Goal: Task Accomplishment & Management: Manage account settings

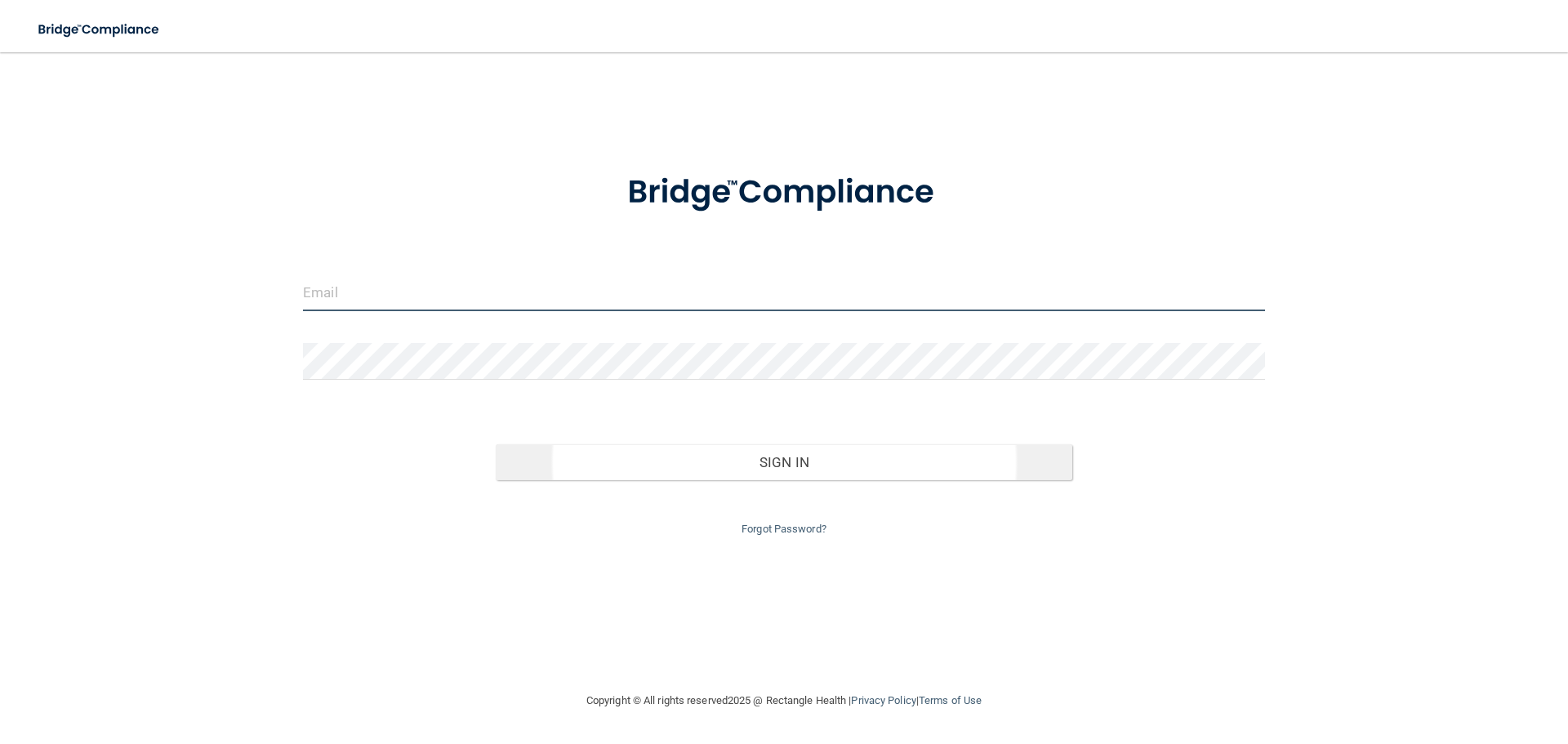
type input "[EMAIL_ADDRESS][DOMAIN_NAME]"
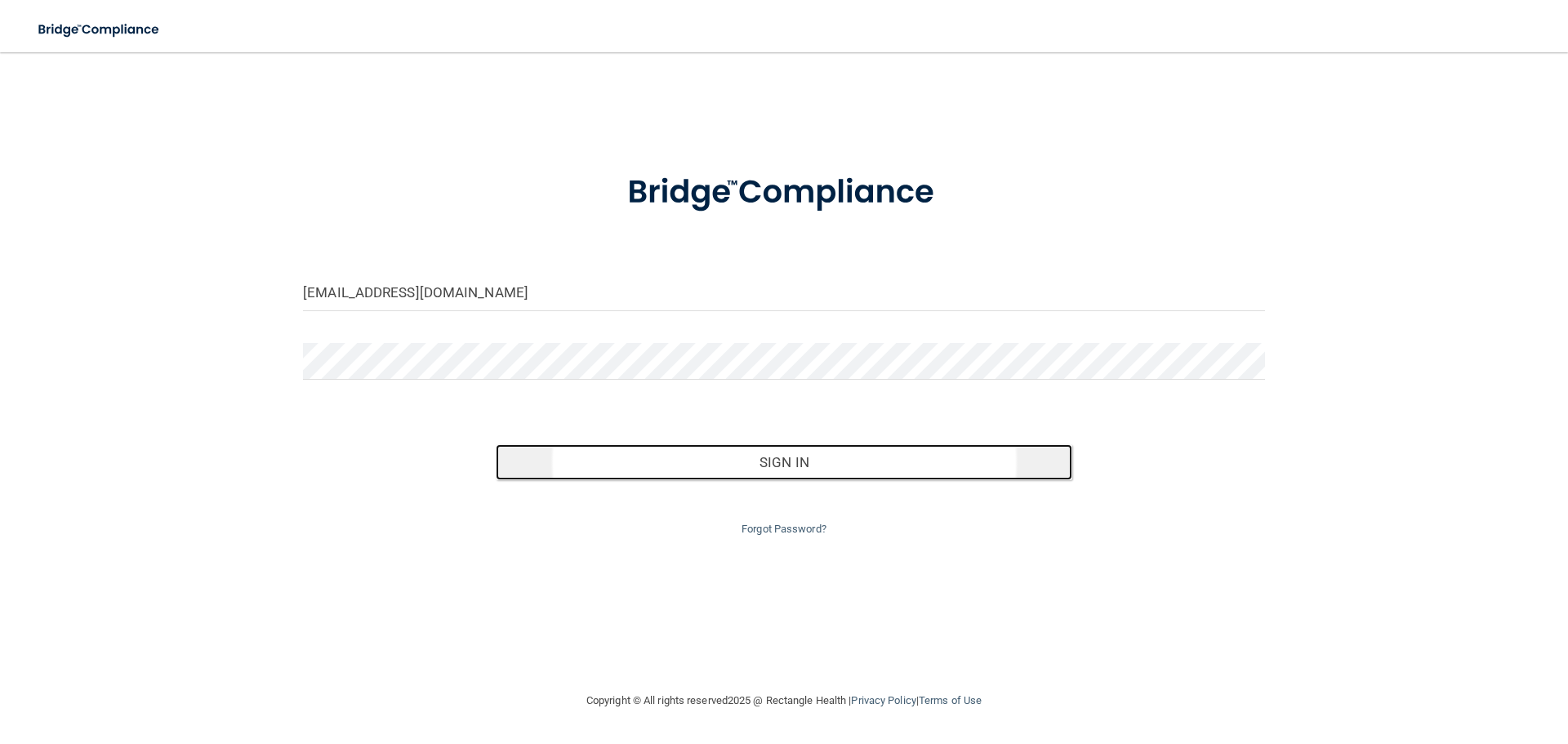
click at [646, 466] on button "Sign In" at bounding box center [784, 462] width 577 height 36
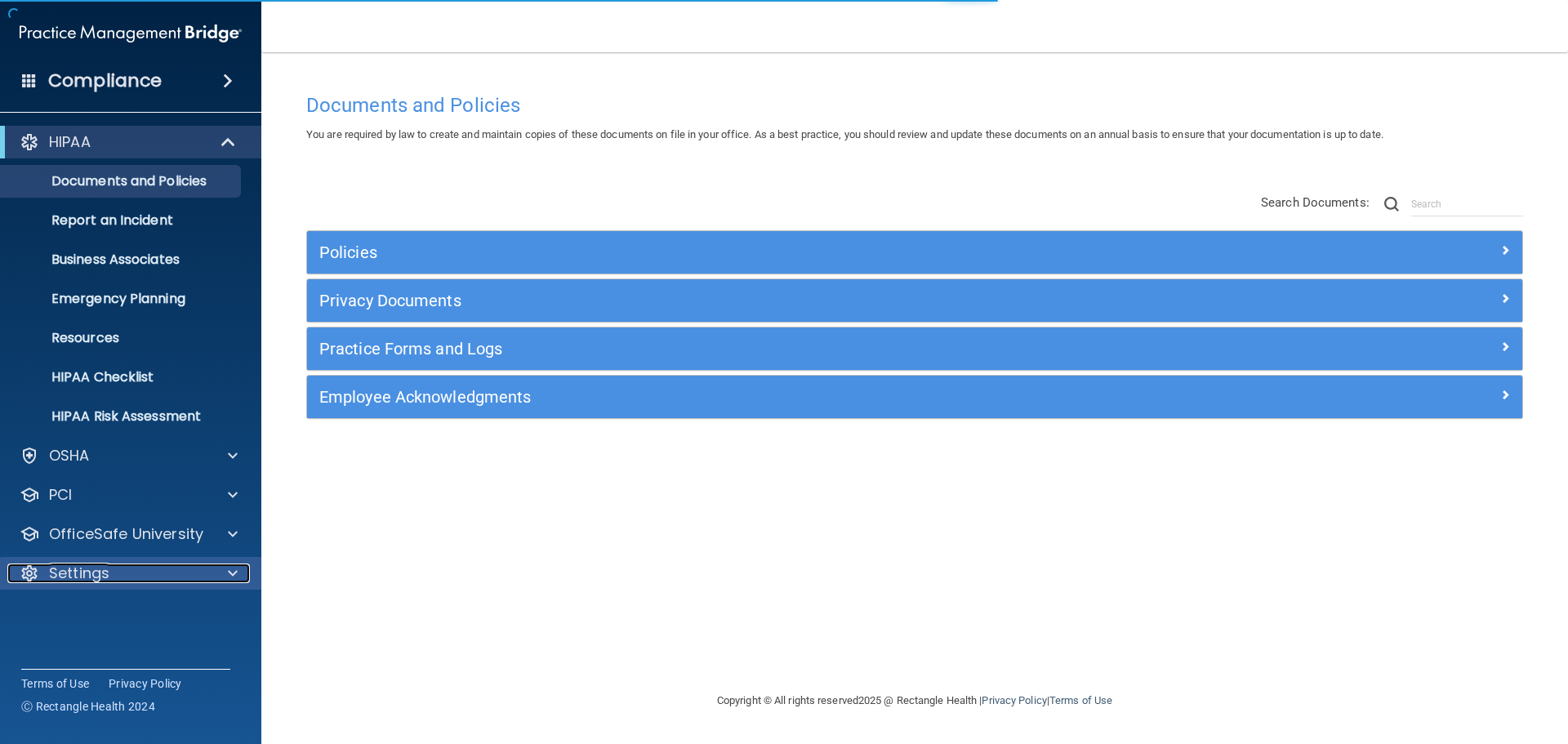
click at [141, 580] on div "Settings" at bounding box center [109, 573] width 203 height 19
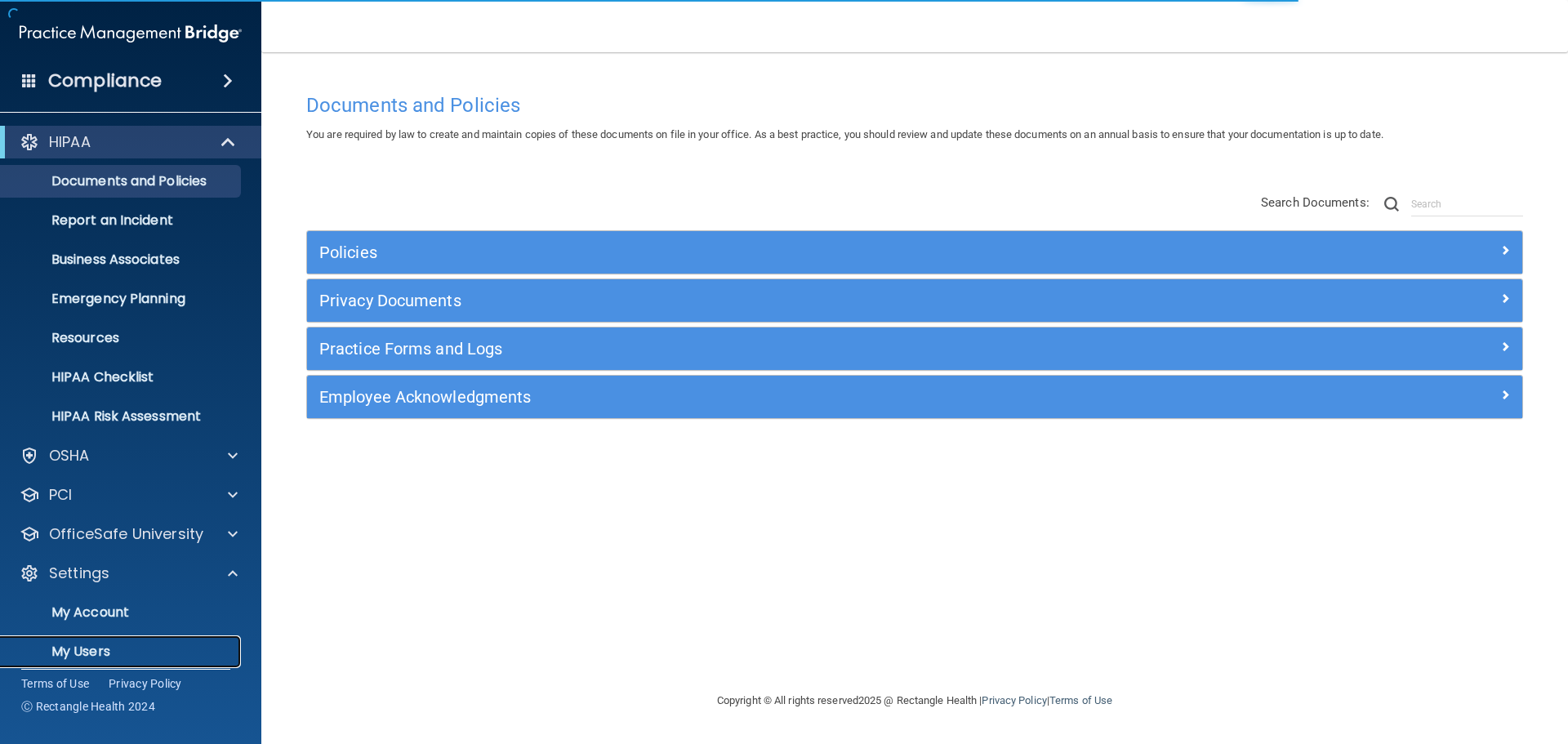
click at [120, 644] on p "My Users" at bounding box center [122, 651] width 223 height 16
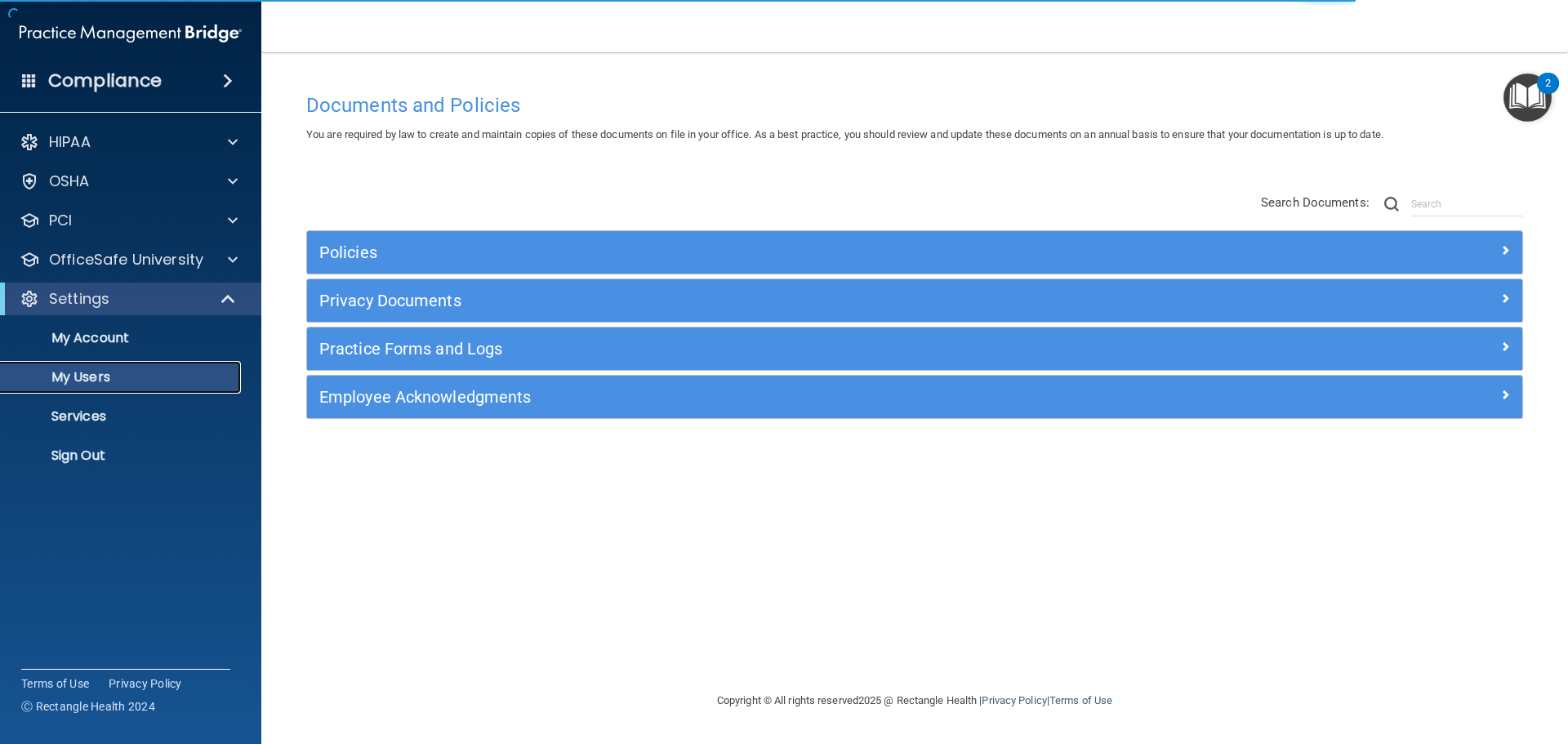
select select "20"
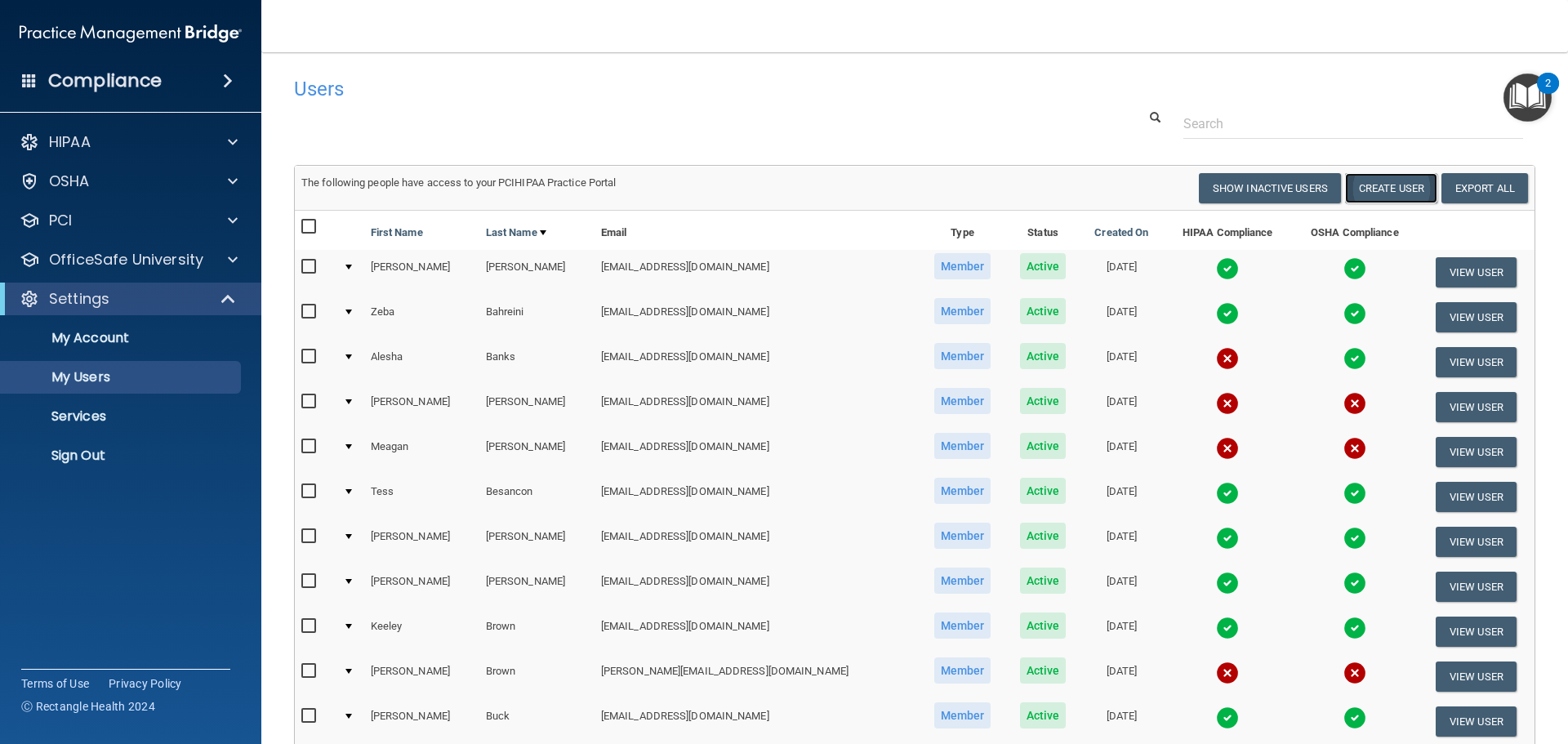
click at [1387, 184] on button "Create User" at bounding box center [1391, 188] width 92 height 30
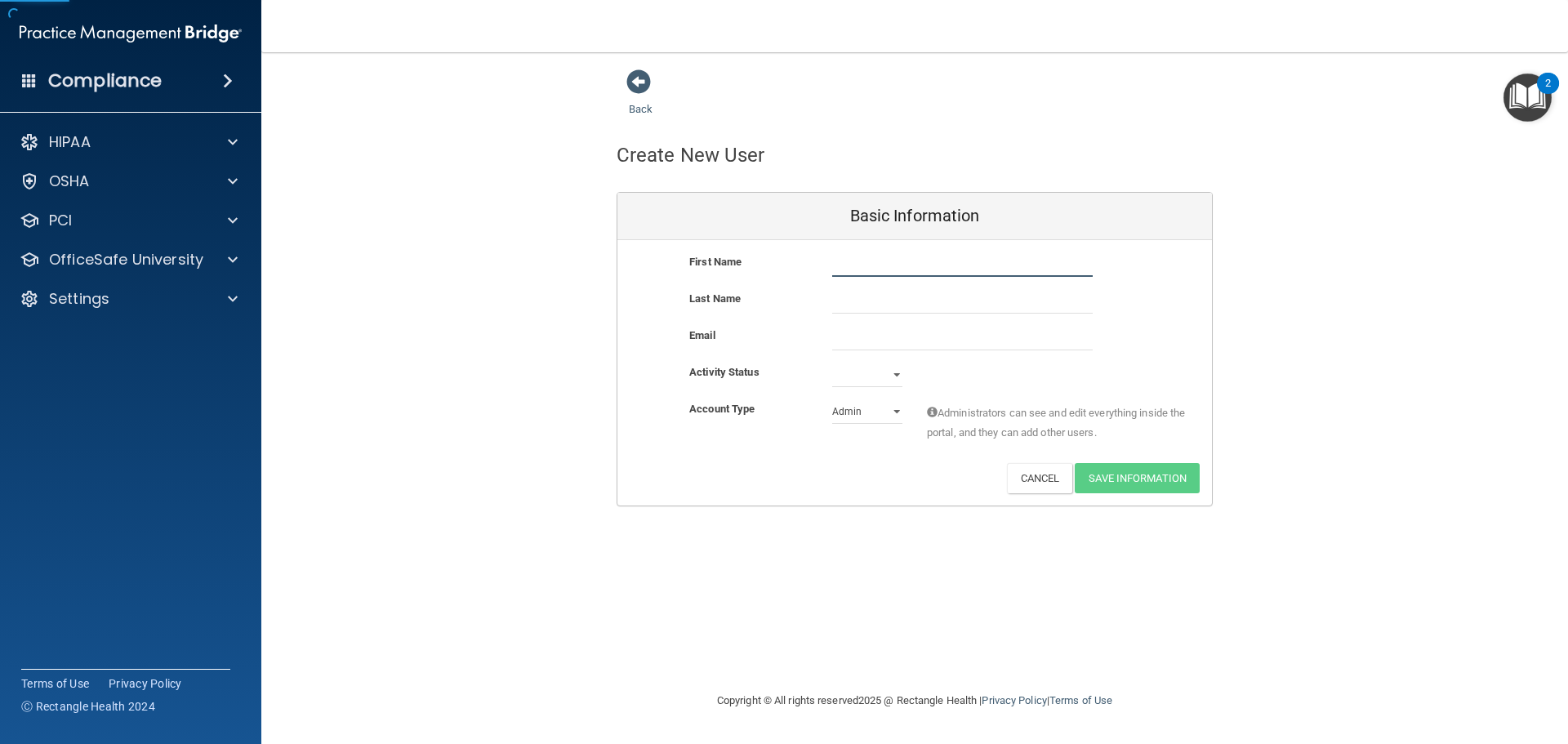
click at [854, 268] on input "text" at bounding box center [962, 264] width 260 height 24
type input "[PERSON_NAME]"
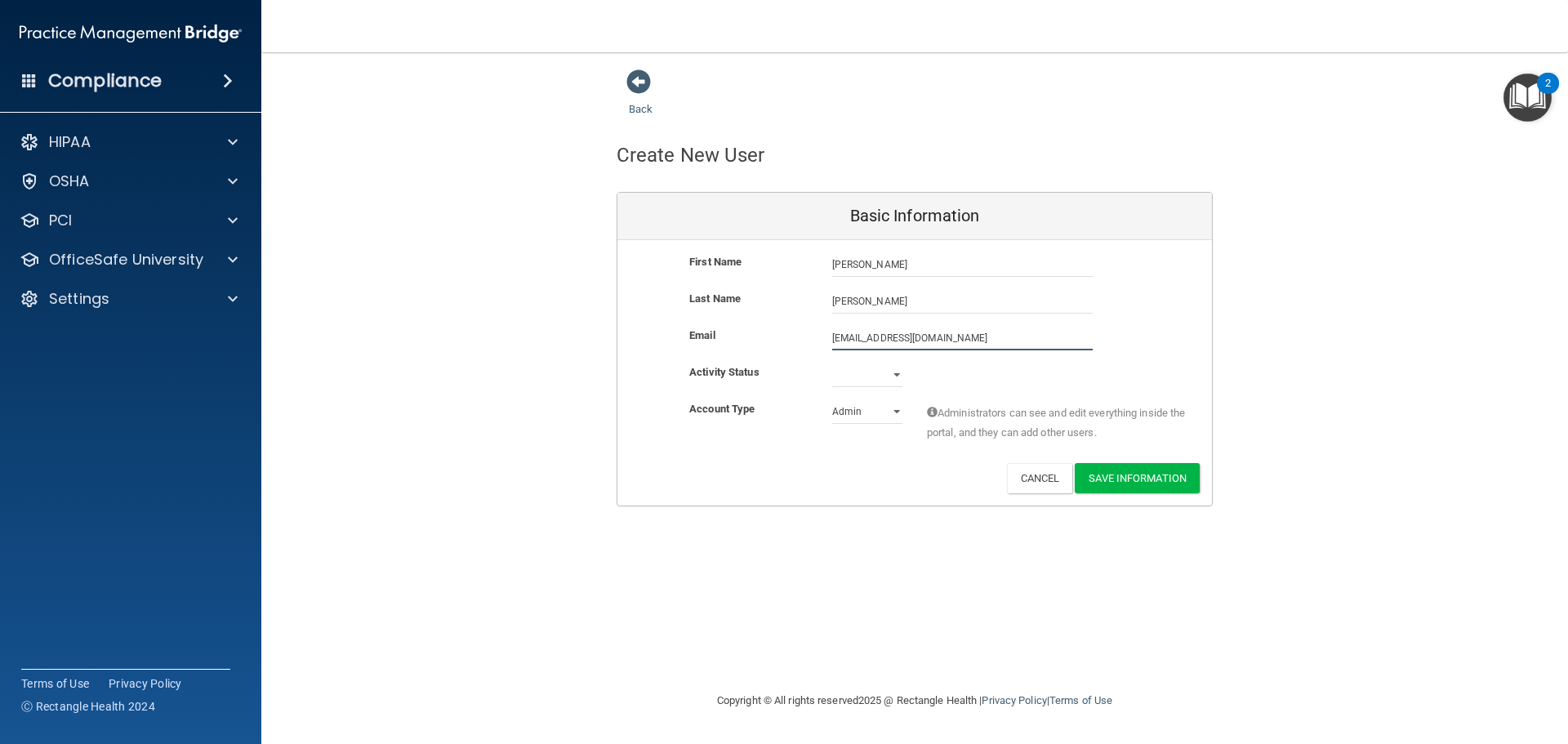
type input "[EMAIL_ADDRESS][DOMAIN_NAME]"
click at [900, 377] on select "Active Inactive" at bounding box center [867, 374] width 70 height 24
select select "active"
click at [832, 362] on select "Active Inactive" at bounding box center [867, 374] width 70 height 24
click at [863, 414] on select "Admin Member" at bounding box center [867, 411] width 70 height 24
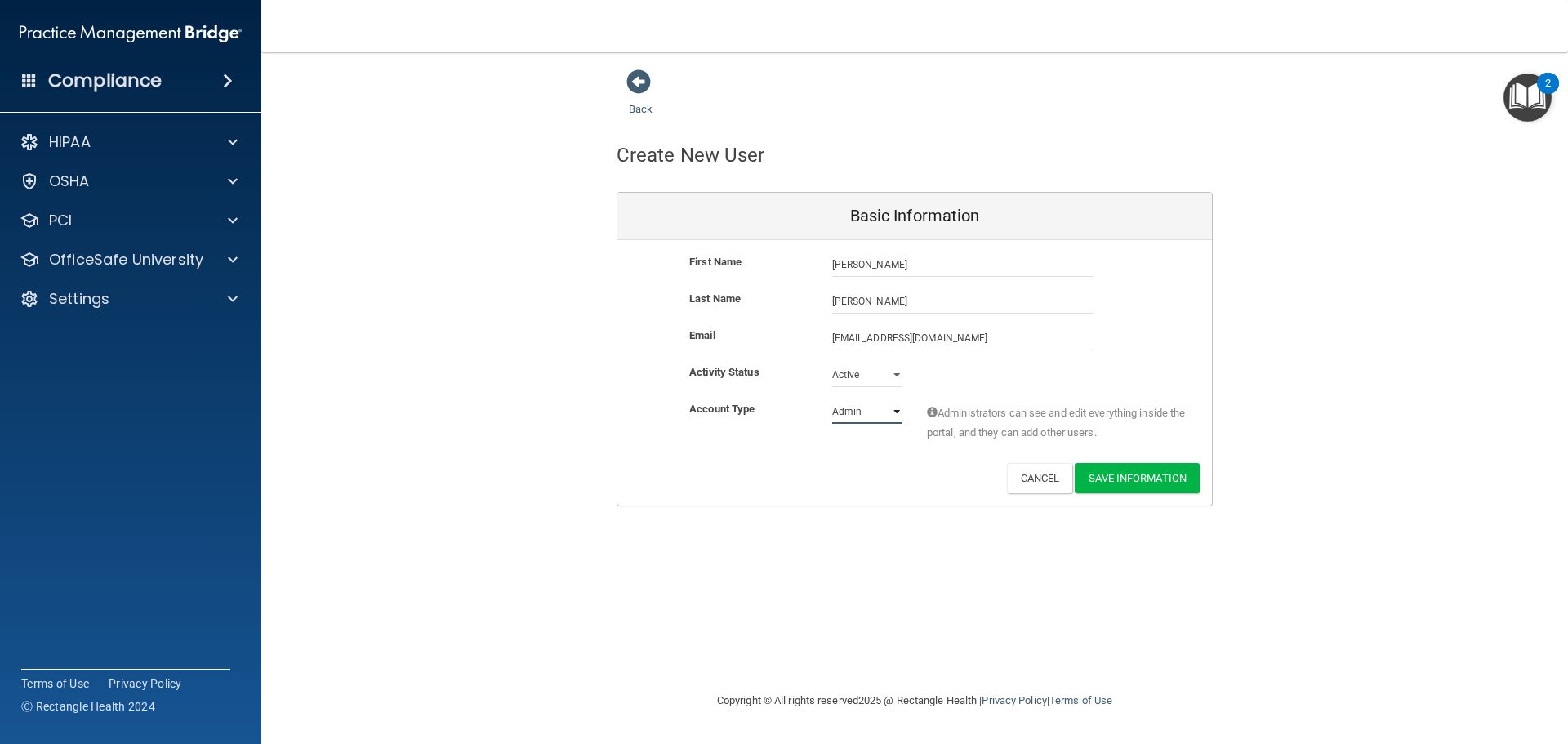
click at [832, 399] on select "Admin Member" at bounding box center [867, 411] width 70 height 24
click at [698, 433] on div "Account Type Practice Admin Admin Member Financial Institution Business Associa…" at bounding box center [915, 425] width 595 height 52
drag, startPoint x: 874, startPoint y: 410, endPoint x: 874, endPoint y: 421, distance: 11.0
click at [874, 410] on select "Admin Member" at bounding box center [867, 411] width 70 height 24
select select "practice_member"
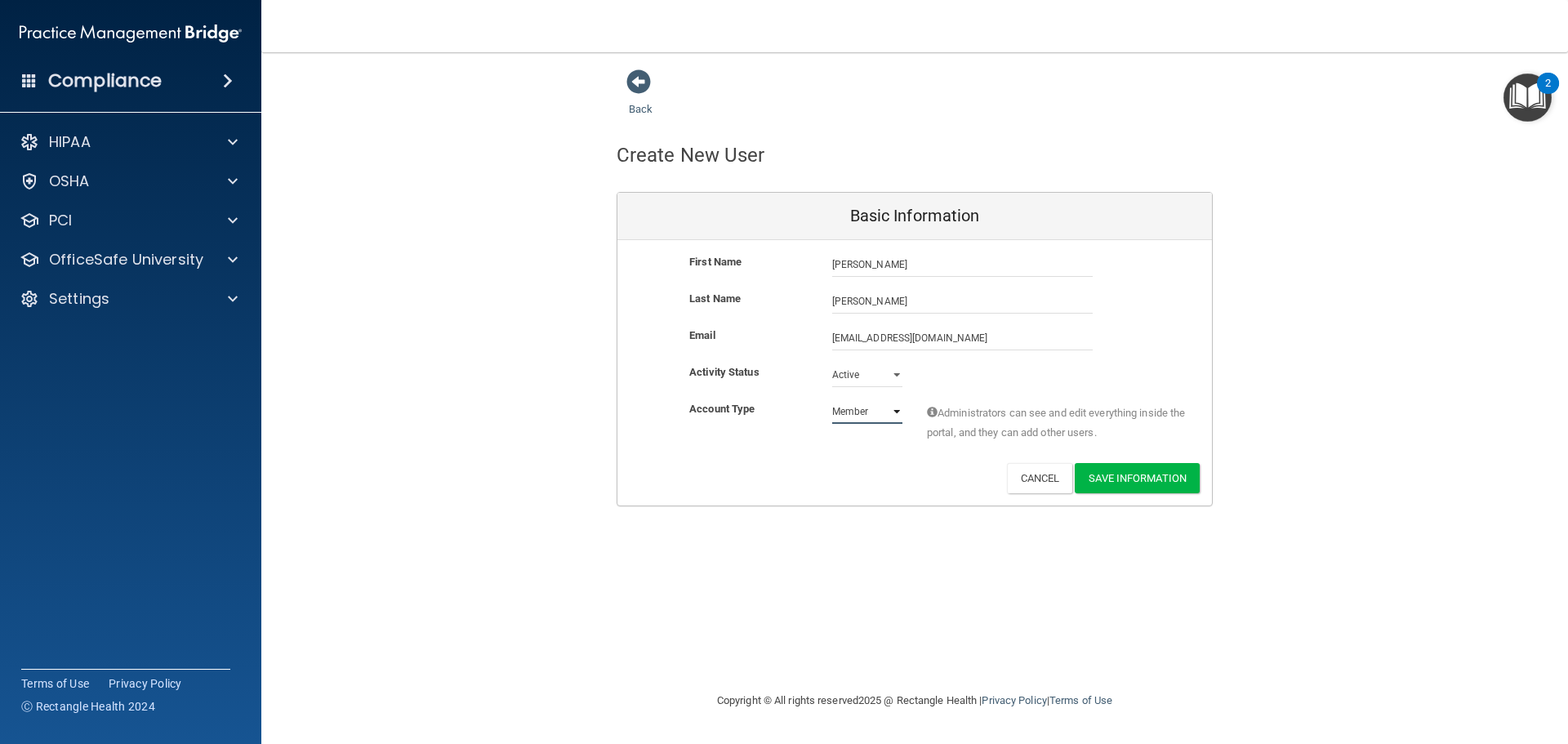
click at [832, 399] on select "Admin Member" at bounding box center [867, 411] width 70 height 24
click at [1121, 486] on button "Save Information" at bounding box center [1137, 478] width 125 height 30
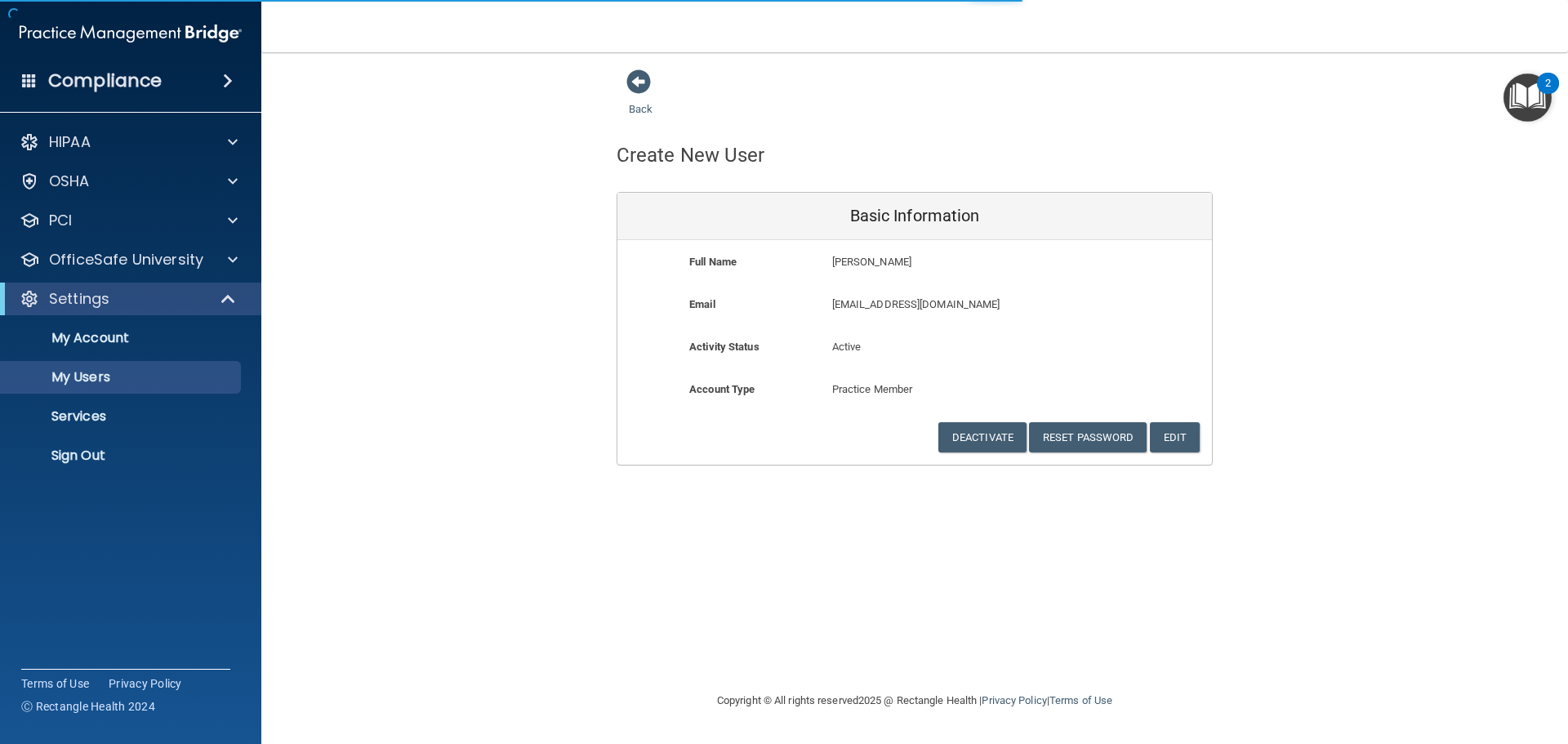
select select "20"
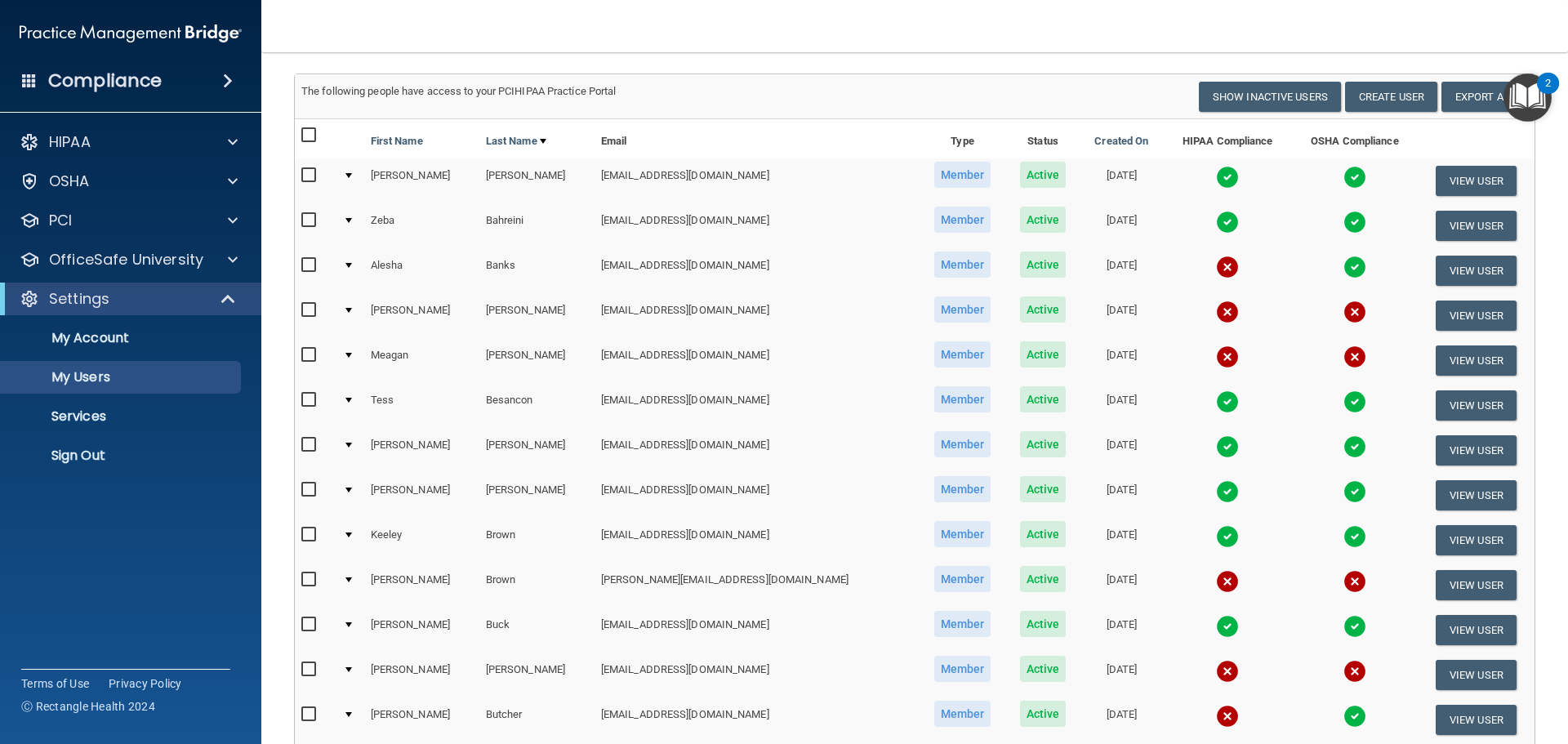
scroll to position [163, 0]
